Goal: Task Accomplishment & Management: Use online tool/utility

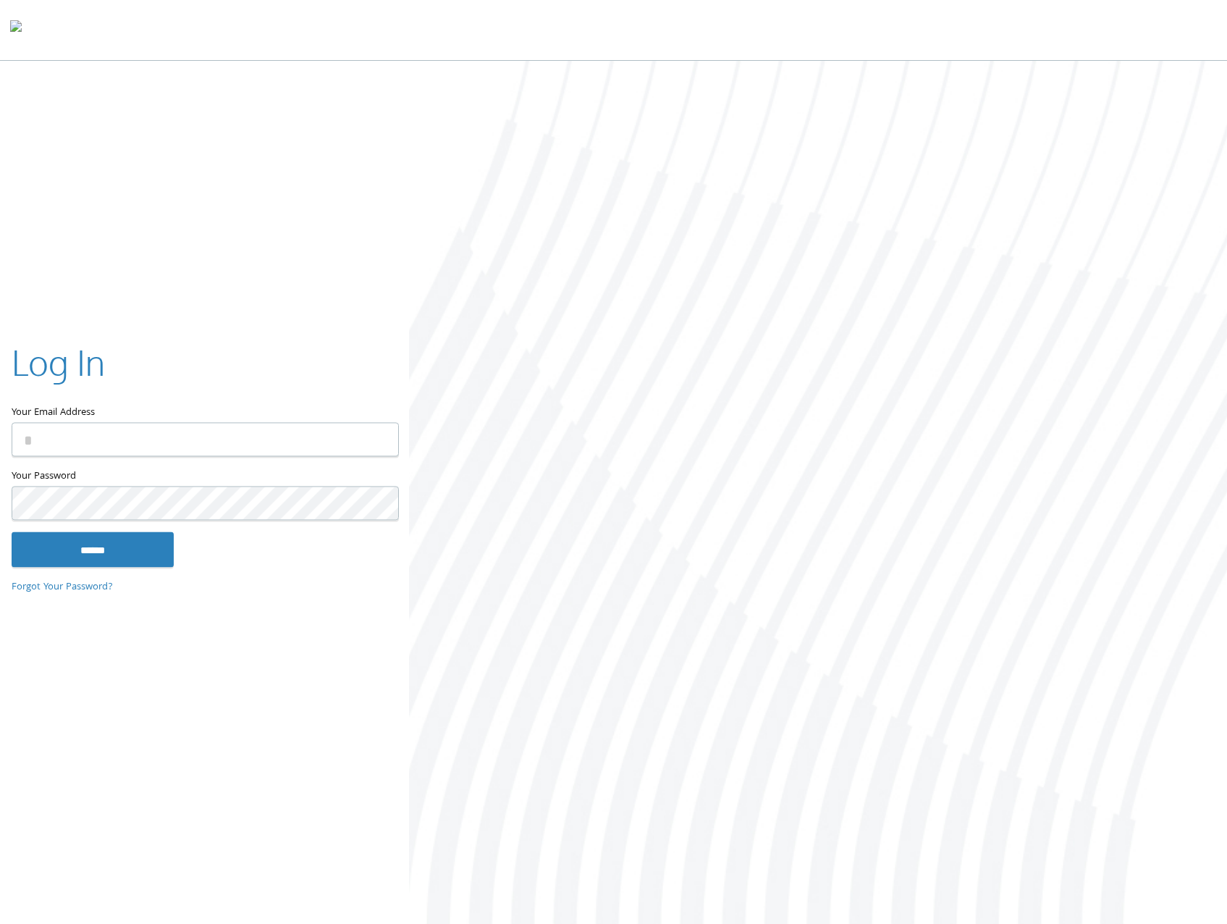
click at [140, 434] on input "Your Email Address" at bounding box center [205, 440] width 387 height 34
type input "**********"
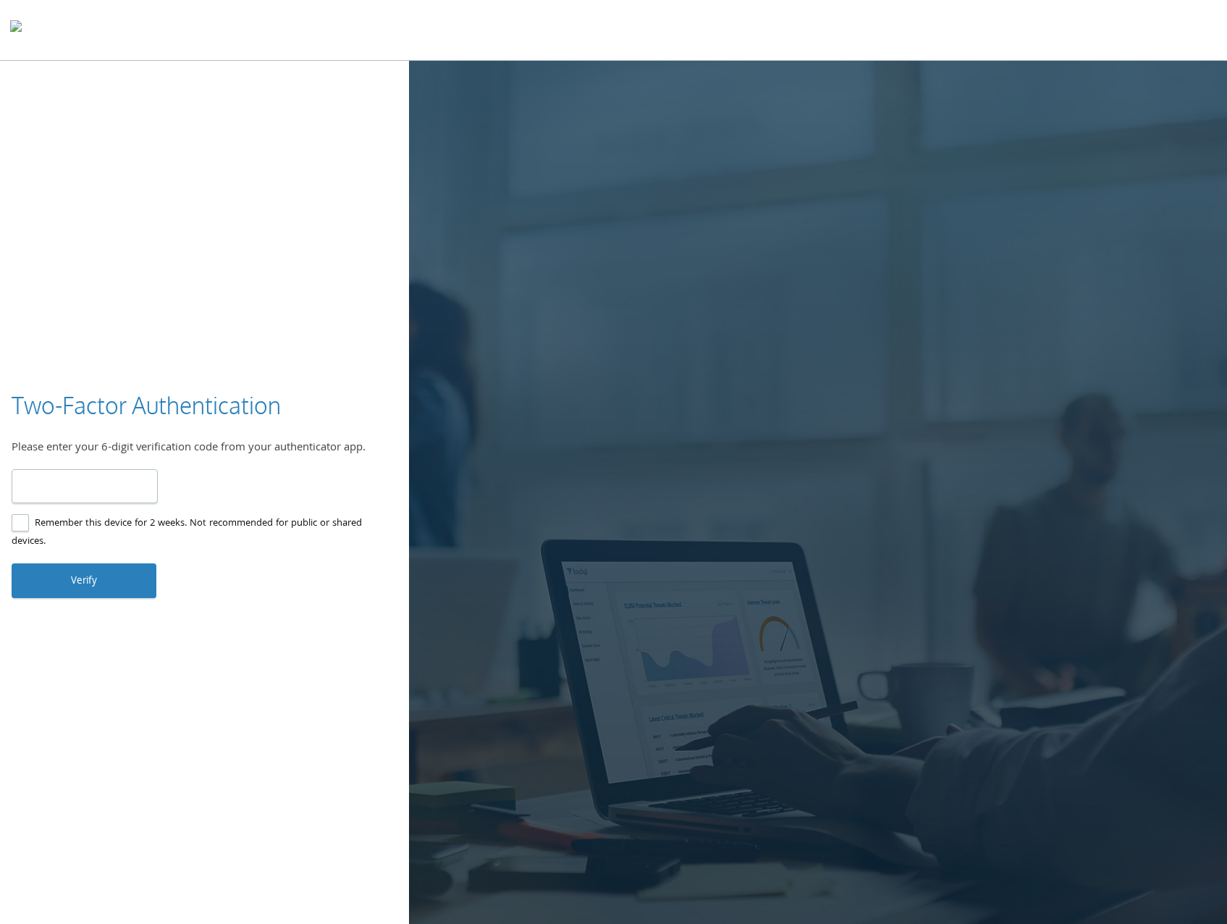
click at [35, 520] on label "Remember this device for 2 weeks. Not recommended for public or shared devices." at bounding box center [199, 533] width 374 height 36
type input "******"
